Goal: Check status: Check status

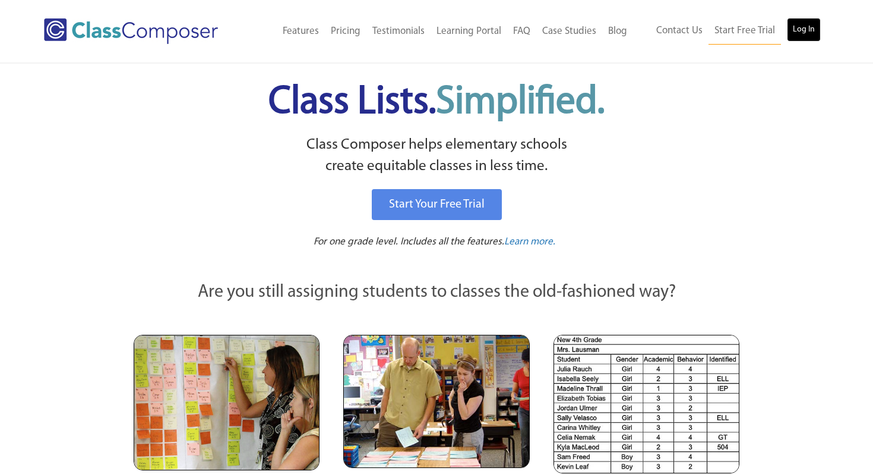
click at [804, 34] on link "Log In" at bounding box center [804, 30] width 34 height 24
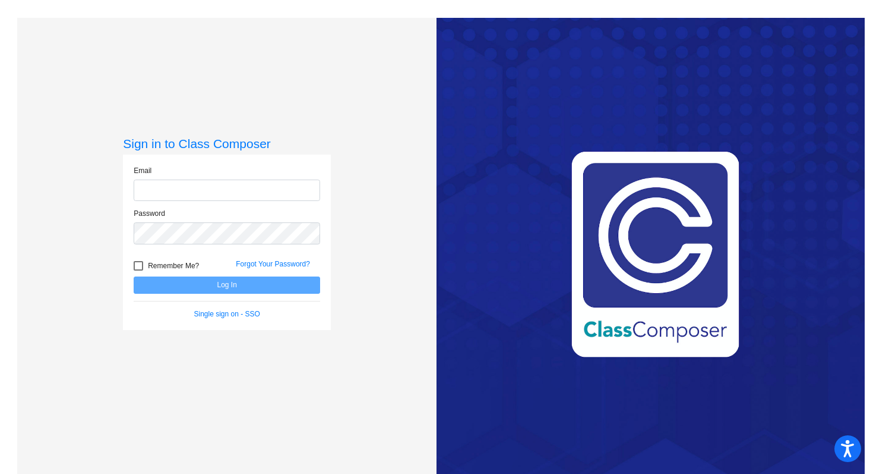
type input "alee@lgusd.org"
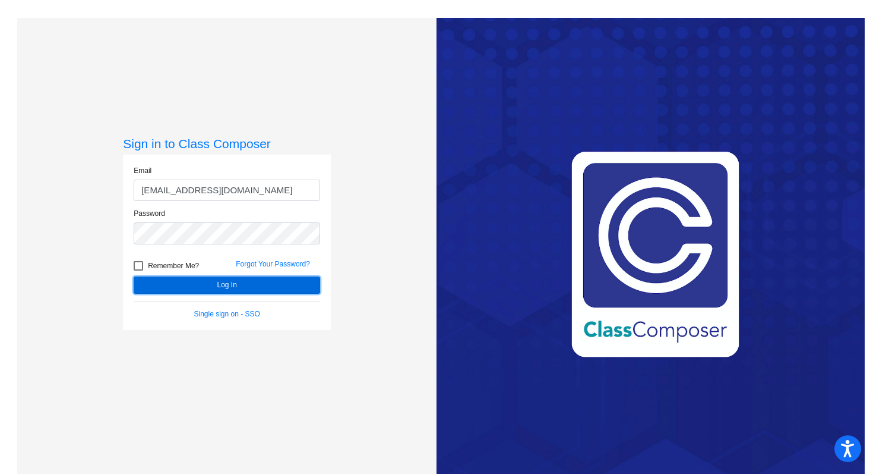
click at [266, 283] on button "Log In" at bounding box center [227, 284] width 187 height 17
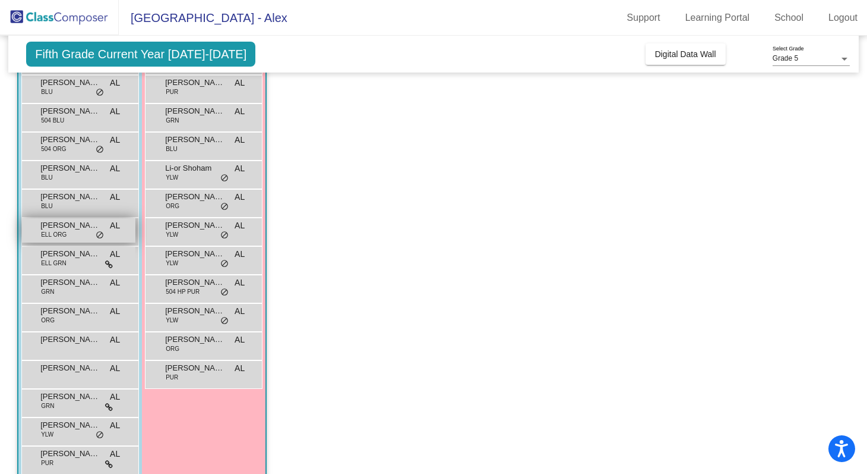
scroll to position [163, 0]
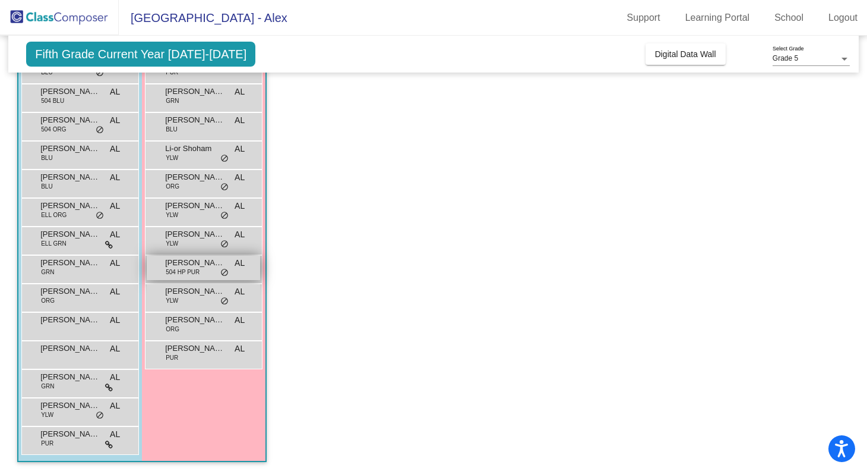
click at [187, 276] on div "Miriam Schlafman 504 HP PUR AL lock do_not_disturb_alt" at bounding box center [203, 267] width 113 height 24
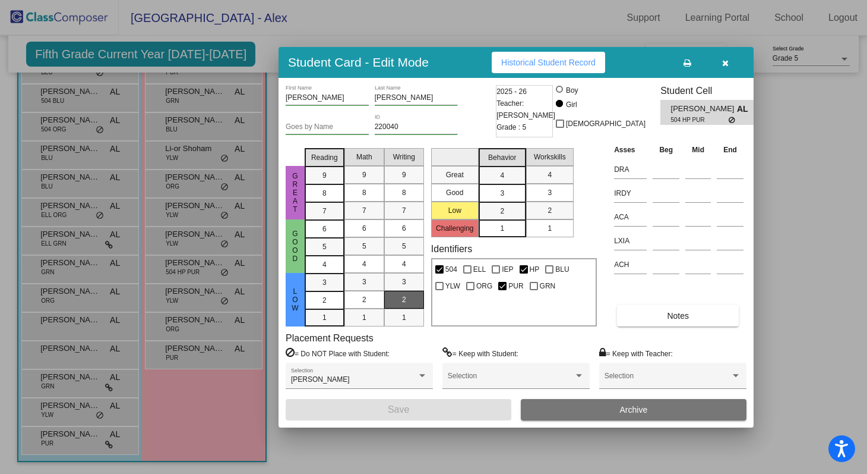
scroll to position [0, 0]
click at [671, 121] on span "504 HP PUR" at bounding box center [700, 119] width 58 height 9
click at [554, 71] on button "Historical Student Record" at bounding box center [548, 62] width 113 height 21
click at [725, 63] on icon "button" at bounding box center [725, 63] width 7 height 8
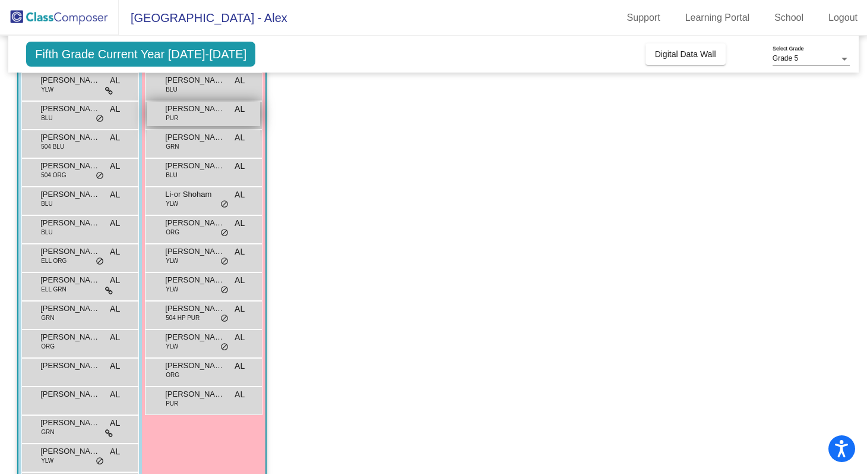
scroll to position [120, 0]
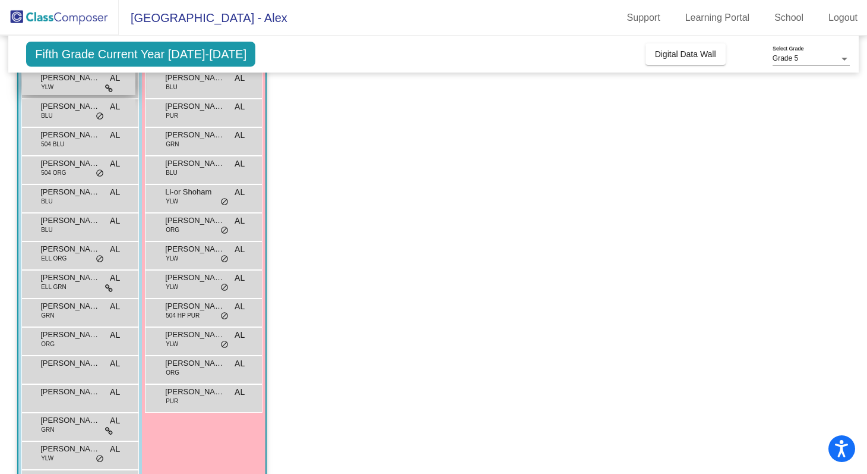
click at [112, 90] on icon at bounding box center [109, 88] width 8 height 8
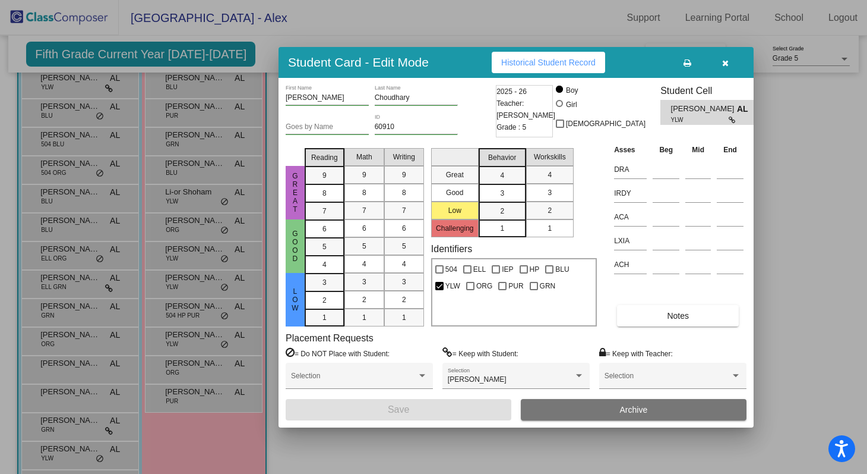
click at [728, 64] on icon "button" at bounding box center [725, 63] width 7 height 8
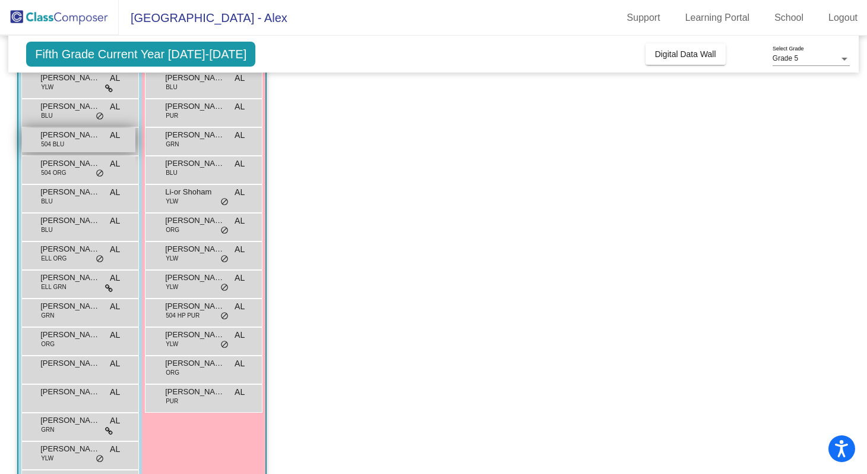
click at [76, 145] on div "Daniel Zadeh 504 BLU AL lock do_not_disturb_alt" at bounding box center [78, 140] width 113 height 24
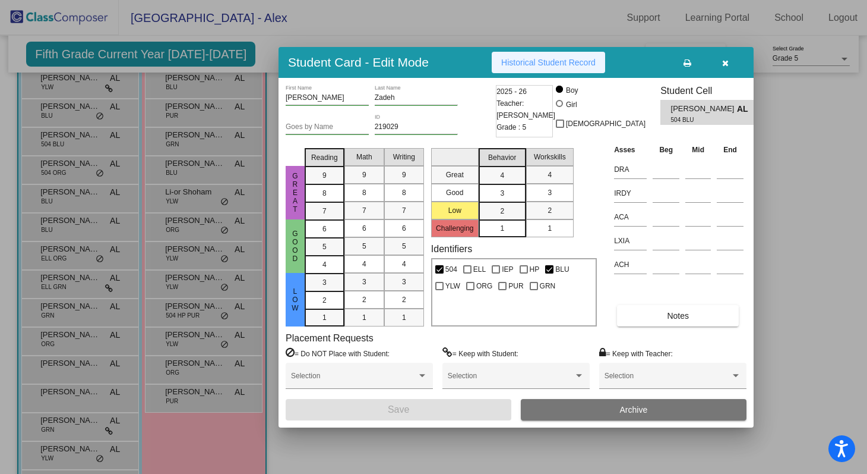
click at [547, 61] on span "Historical Student Record" at bounding box center [548, 63] width 94 height 10
click at [728, 62] on icon "button" at bounding box center [725, 63] width 7 height 8
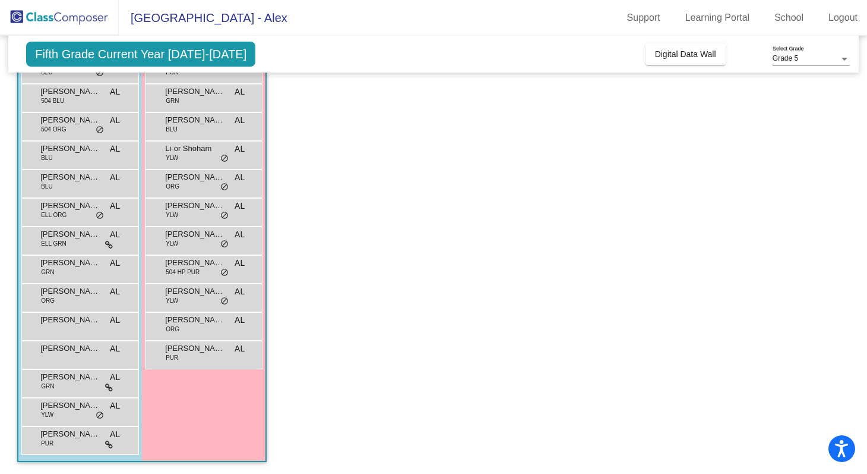
scroll to position [0, 0]
click at [686, 46] on button "Digital Data Wall" at bounding box center [686, 53] width 80 height 21
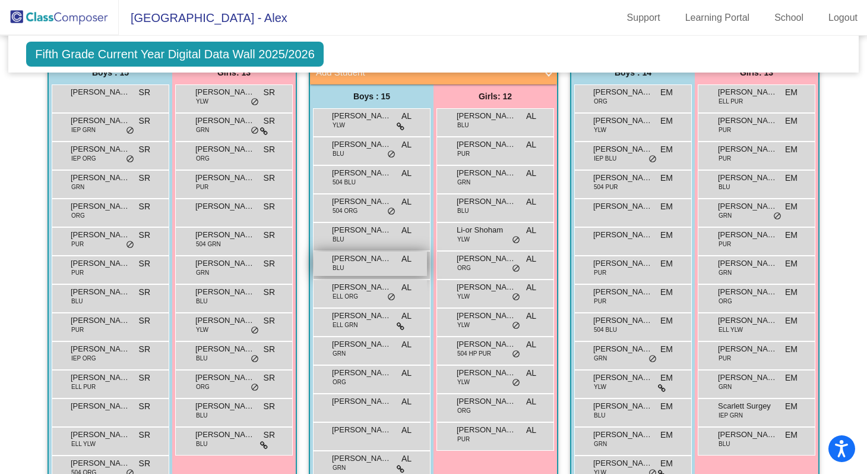
scroll to position [285, 0]
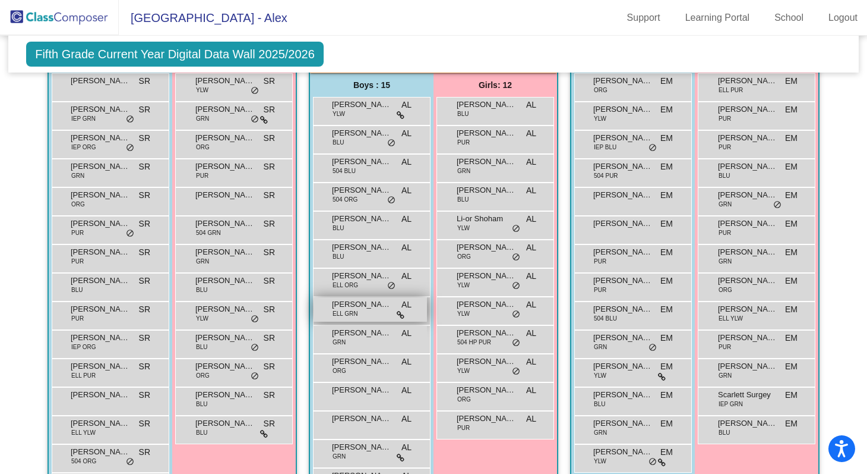
click at [365, 317] on div "Jaime Valencia ELL GRN AL lock do_not_disturb_alt" at bounding box center [370, 309] width 113 height 24
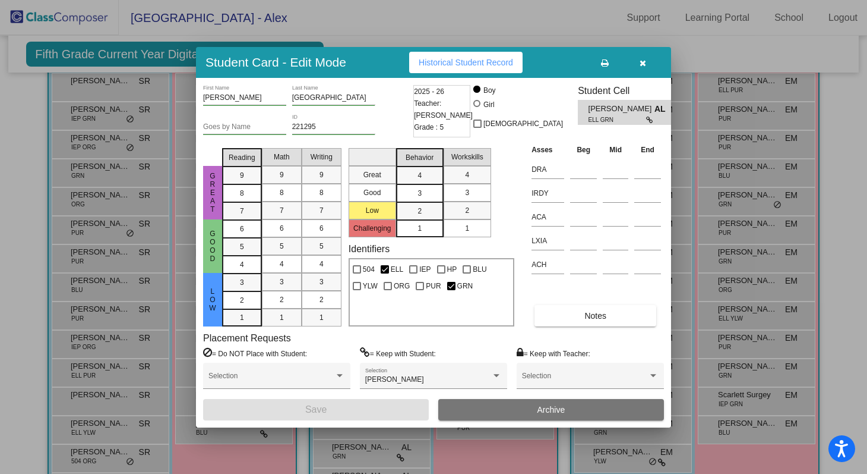
scroll to position [0, 0]
click at [643, 62] on icon "button" at bounding box center [643, 63] width 7 height 8
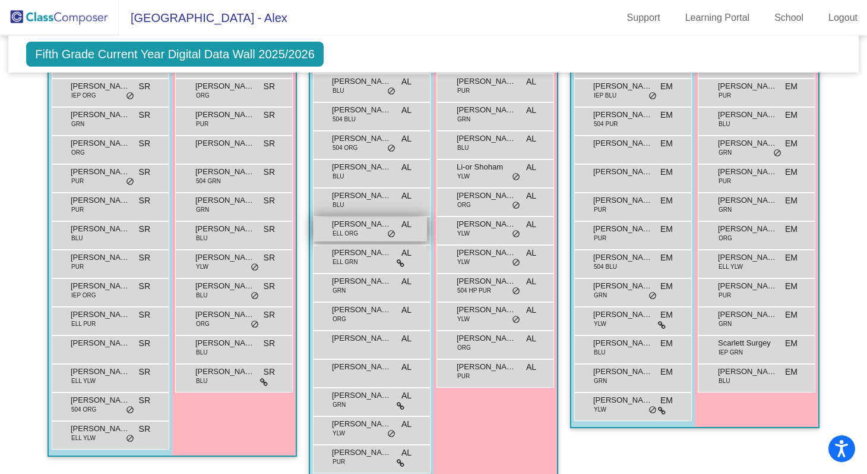
scroll to position [343, 0]
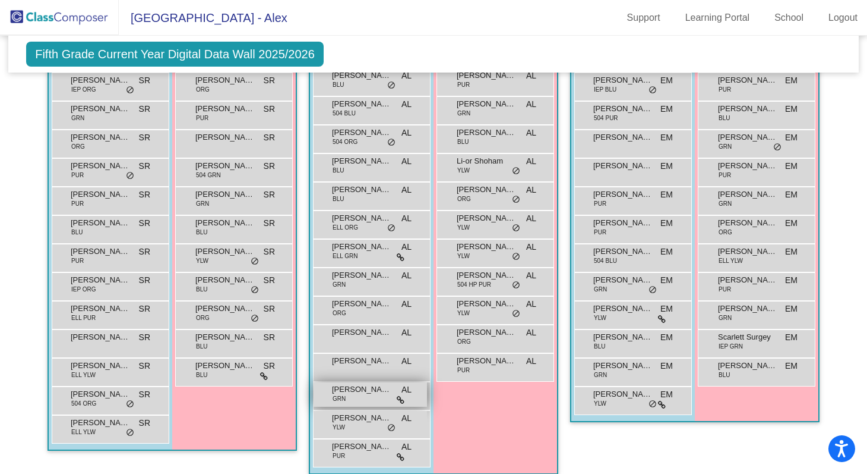
click at [361, 392] on span "Phineas Vieta" at bounding box center [361, 389] width 59 height 12
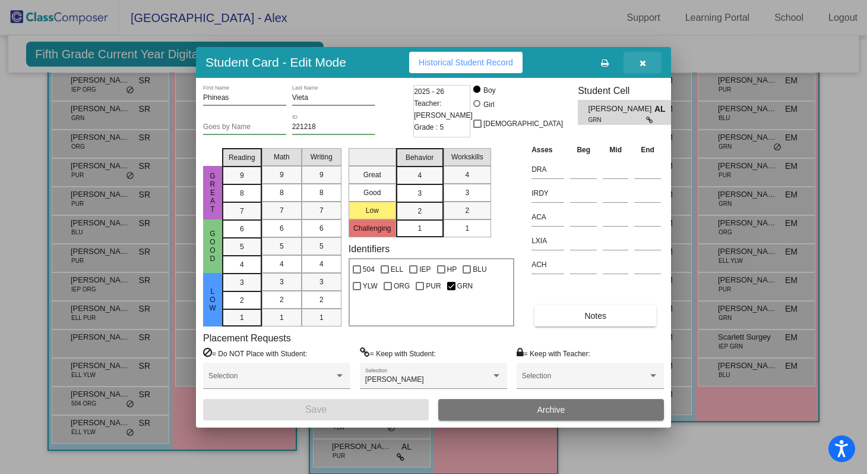
click at [647, 65] on button "button" at bounding box center [643, 62] width 38 height 21
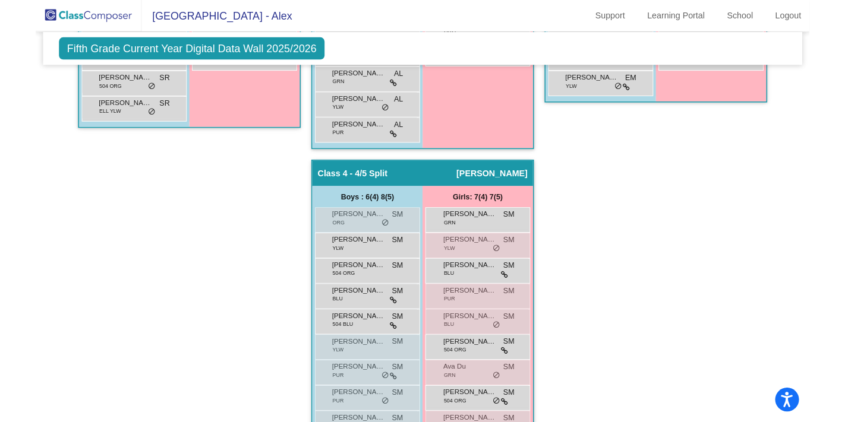
scroll to position [652, 0]
